Goal: Transaction & Acquisition: Purchase product/service

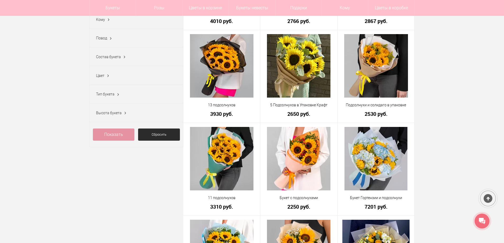
scroll to position [159, 0]
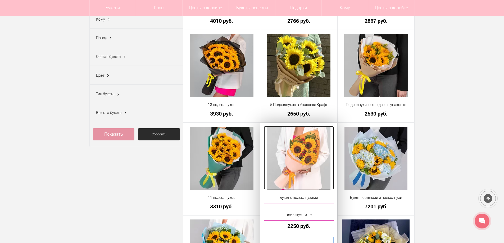
click at [301, 149] on img at bounding box center [299, 159] width 64 height 64
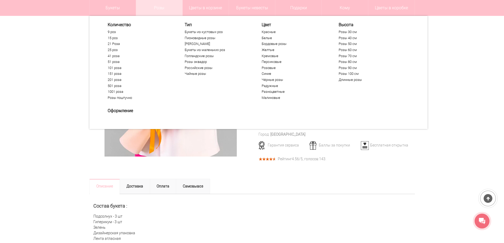
scroll to position [79, 0]
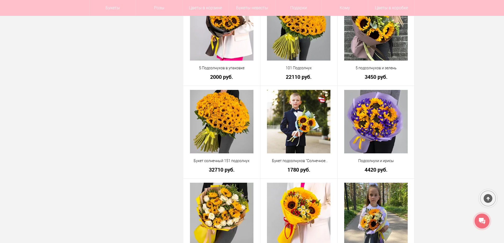
scroll to position [519, 0]
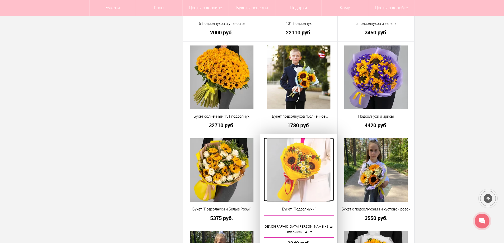
click at [311, 161] on img at bounding box center [299, 170] width 64 height 64
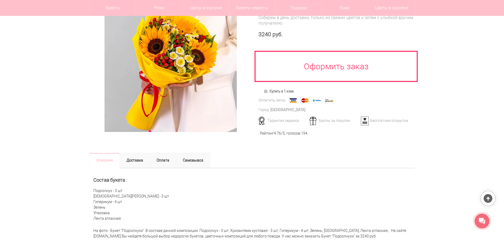
scroll to position [79, 0]
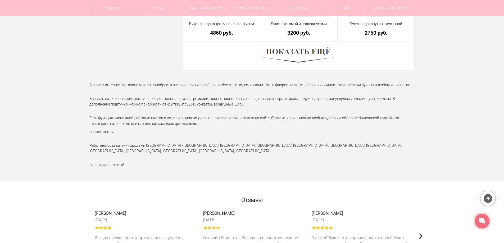
scroll to position [1408, 0]
